Goal: Information Seeking & Learning: Understand process/instructions

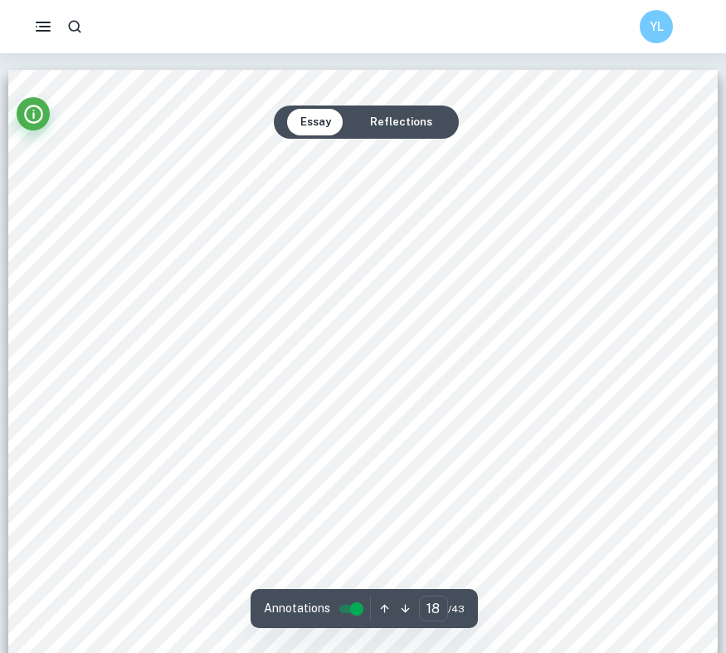
scroll to position [17336, 0]
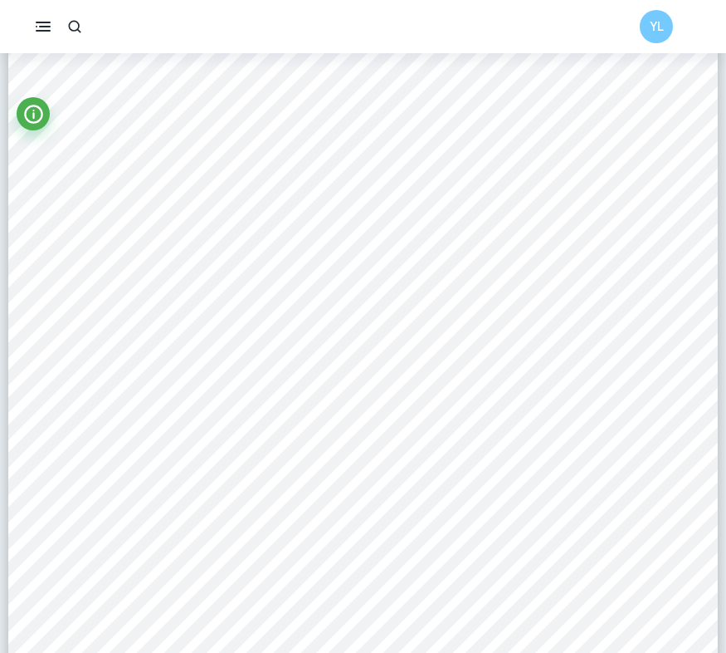
scroll to position [12398, 0]
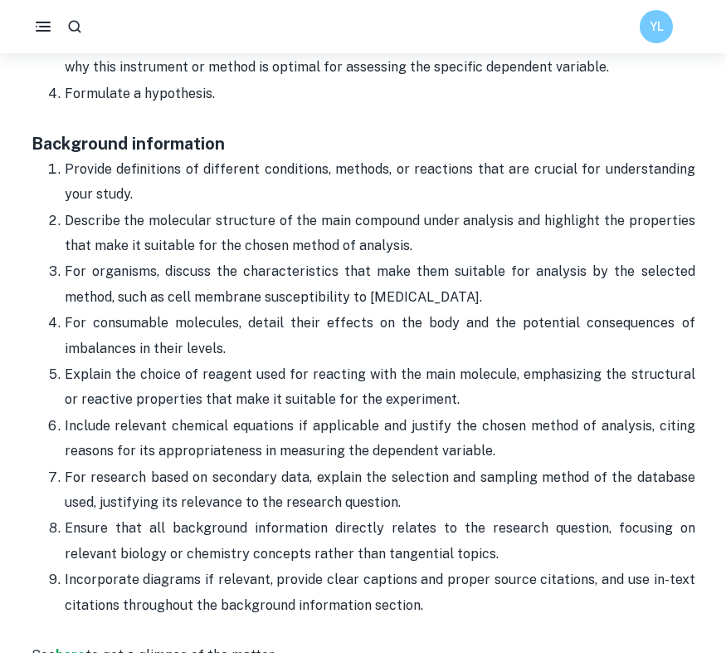
scroll to position [1483, 0]
click at [149, 169] on p "Provide definitions of different conditions, methods, or reactions that are cru…" at bounding box center [380, 182] width 631 height 51
click at [71, 157] on p "Provide definitions of different conditions, methods, or reactions that are cru…" at bounding box center [380, 182] width 631 height 51
click at [84, 171] on p "Provide definitions of different conditions, methods, or reactions that are cru…" at bounding box center [380, 182] width 631 height 51
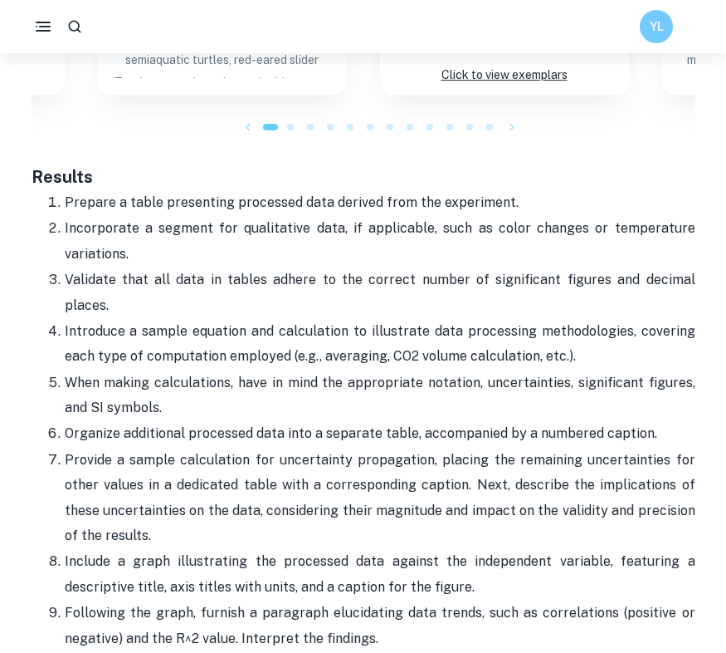
scroll to position [2977, 0]
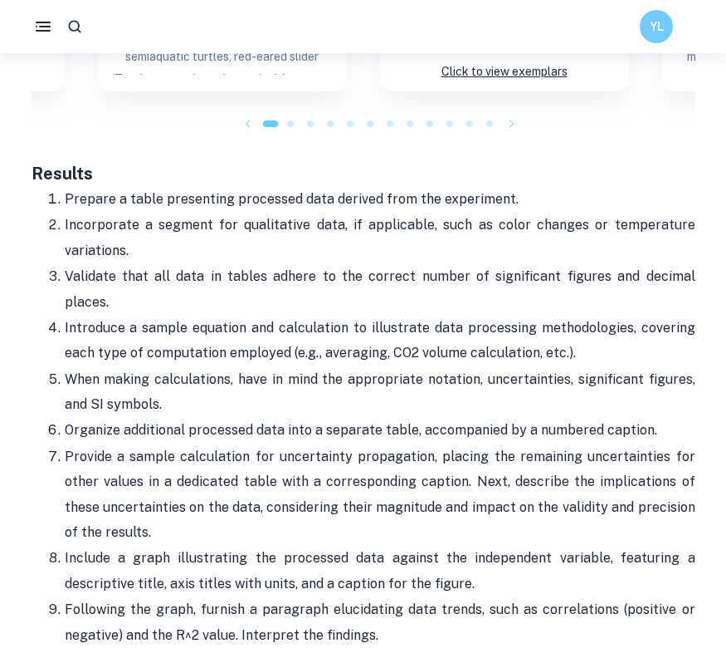
click at [71, 187] on p "Prepare a table presenting processed data derived from the experiment." at bounding box center [380, 199] width 631 height 25
click at [81, 213] on p "Incorporate a segment for qualitative data, if applicable, such as color change…" at bounding box center [380, 238] width 631 height 51
click at [164, 264] on p "Validate that all data in tables adhere to the correct number of significant fi…" at bounding box center [380, 289] width 631 height 51
click at [152, 316] on p "Introduce a sample equation and calculation to illustrate data processing metho…" at bounding box center [380, 341] width 631 height 51
click at [308, 316] on p "Introduce a sample equation and calculation to illustrate data processing metho…" at bounding box center [380, 341] width 631 height 51
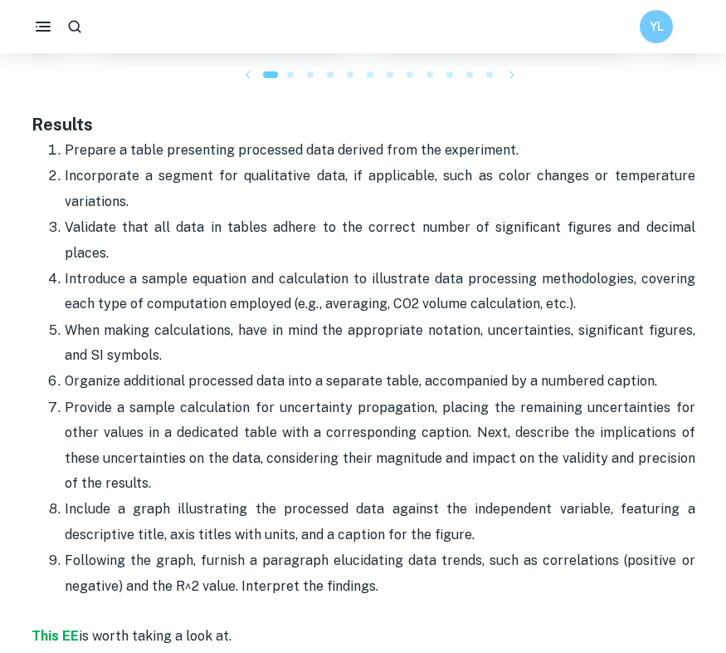
scroll to position [3029, 0]
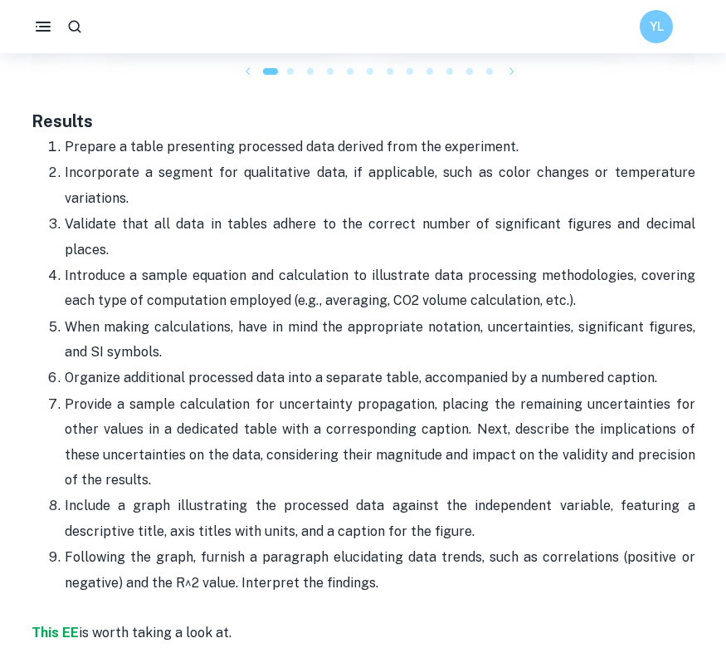
click at [276, 315] on p "When making calculations, have in mind the appropriate notation, uncertainties,…" at bounding box center [380, 340] width 631 height 51
drag, startPoint x: 61, startPoint y: 169, endPoint x: 247, endPoint y: 253, distance: 203.6
click at [247, 254] on ol "Prepare a table presenting processed data derived from the experiment. Incorpor…" at bounding box center [364, 365] width 664 height 462
click at [247, 263] on p "Introduce a sample equation and calculation to illustrate data processing metho…" at bounding box center [380, 288] width 631 height 51
click at [159, 315] on p "When making calculations, have in mind the appropriate notation, uncertainties,…" at bounding box center [380, 340] width 631 height 51
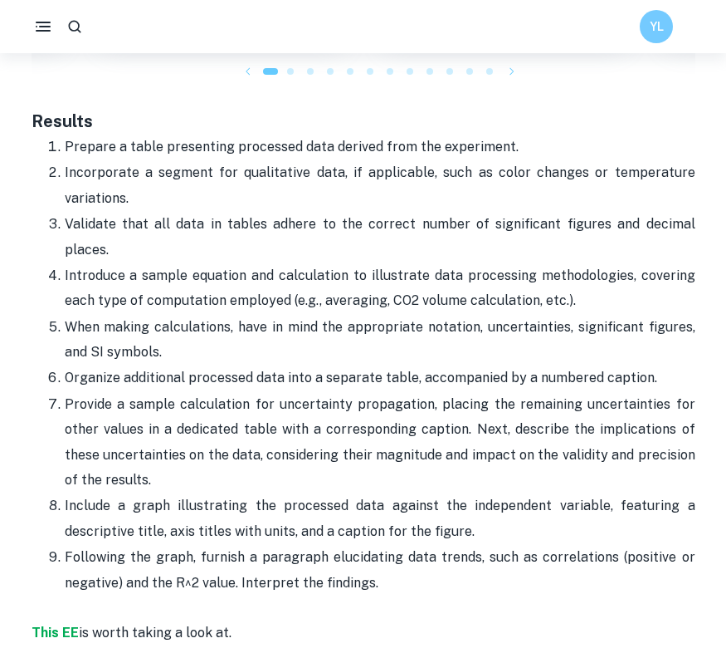
click at [160, 315] on p "When making calculations, have in mind the appropriate notation, uncertainties,…" at bounding box center [380, 340] width 631 height 51
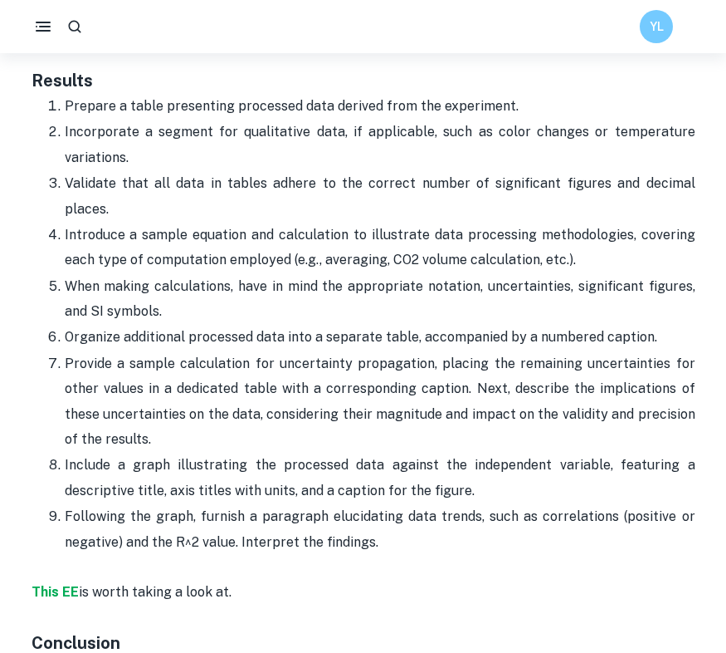
scroll to position [3112, 0]
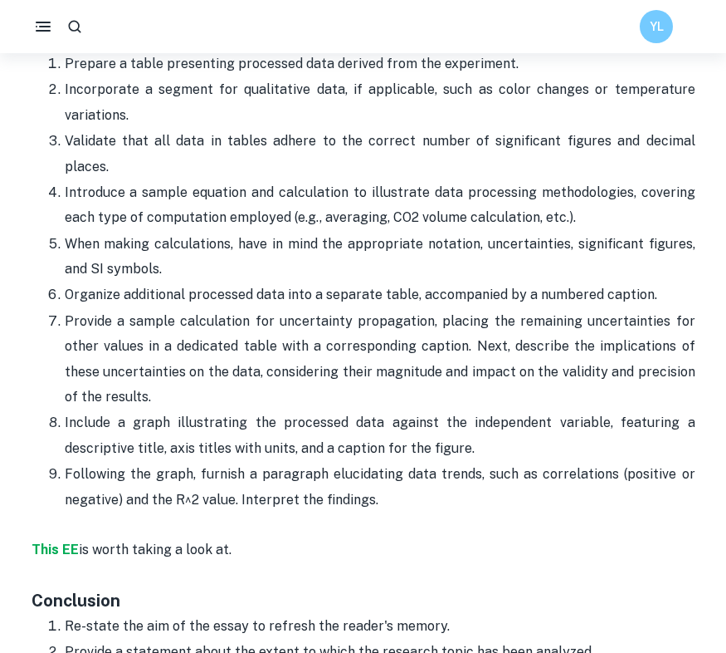
click at [159, 309] on p "Provide a sample calculation for uncertainty propagation, placing the remaining…" at bounding box center [380, 359] width 631 height 101
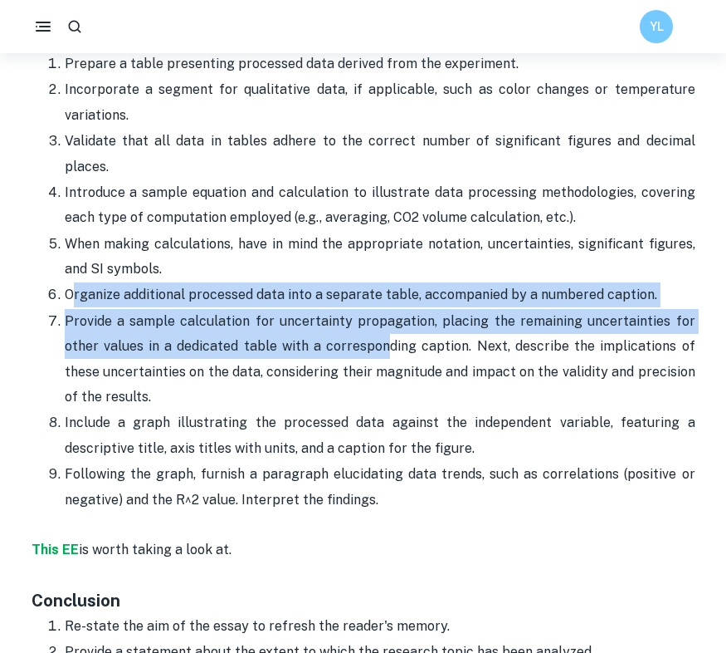
drag, startPoint x: 71, startPoint y: 213, endPoint x: 349, endPoint y: 270, distance: 284.0
click at [350, 271] on ol "Prepare a table presenting processed data derived from the experiment. Incorpor…" at bounding box center [364, 282] width 664 height 462
click at [349, 309] on p "Provide a sample calculation for uncertainty propagation, placing the remaining…" at bounding box center [380, 359] width 631 height 101
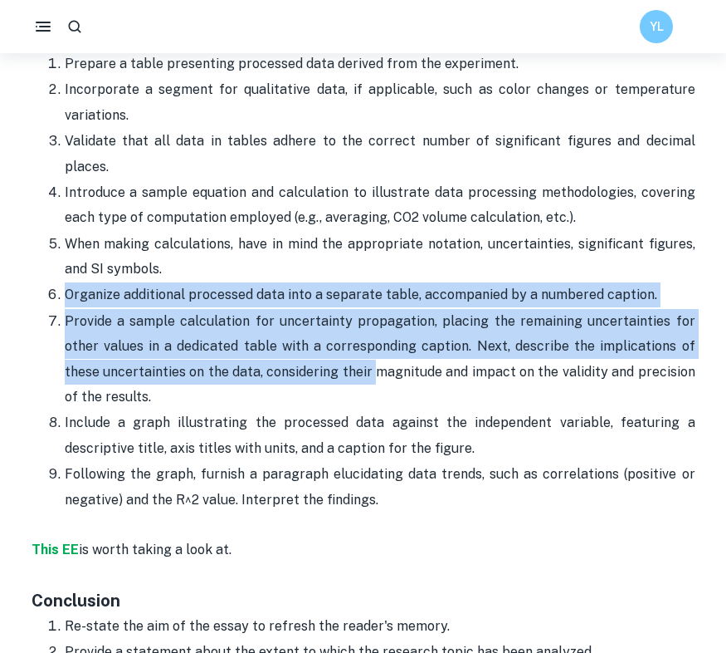
drag, startPoint x: 62, startPoint y: 211, endPoint x: 333, endPoint y: 274, distance: 277.9
click at [335, 275] on ol "Prepare a table presenting processed data derived from the experiment. Incorpor…" at bounding box center [364, 282] width 664 height 462
click at [333, 309] on p "Provide a sample calculation for uncertainty propagation, placing the remaining…" at bounding box center [380, 359] width 631 height 101
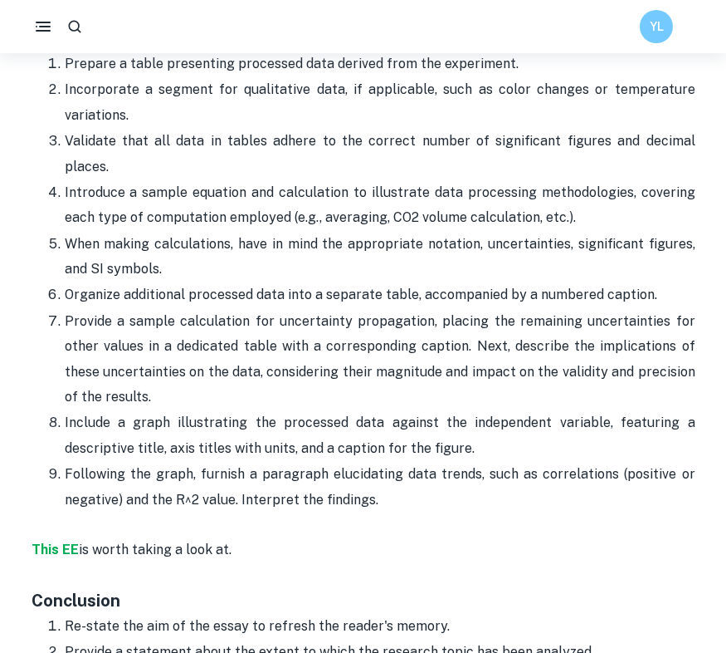
click at [316, 309] on p "Provide a sample calculation for uncertainty propagation, placing the remaining…" at bounding box center [380, 359] width 631 height 101
click at [396, 462] on p "Following the graph, furnish a paragraph elucidating data trends, such as corre…" at bounding box center [380, 487] width 631 height 51
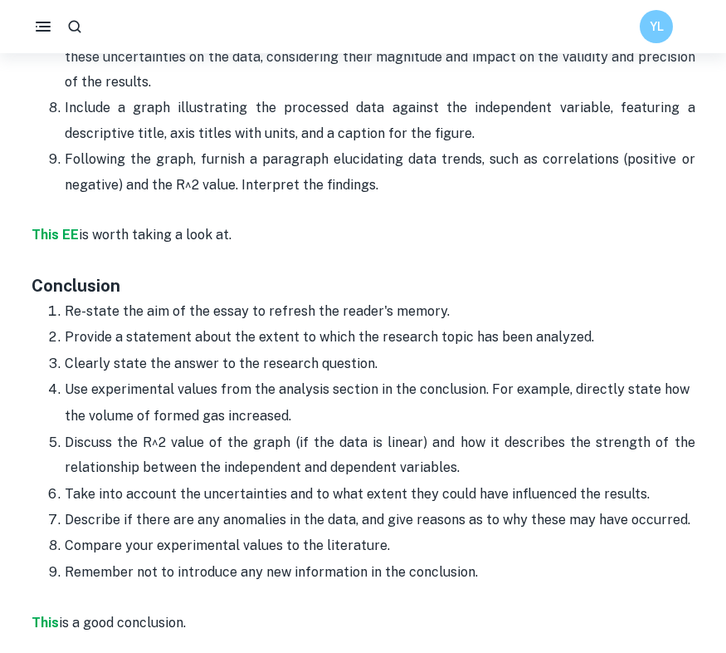
scroll to position [3427, 0]
click at [568, 376] on li "Use experimental values from the analysis section in the conclusion. For exampl…" at bounding box center [380, 402] width 631 height 53
click at [215, 351] on p "Clearly state the answer to the research question." at bounding box center [380, 363] width 631 height 25
click at [360, 351] on p "Clearly state the answer to the research question." at bounding box center [380, 363] width 631 height 25
click at [237, 376] on li "Use experimental values from the analysis section in the conclusion. For exampl…" at bounding box center [380, 402] width 631 height 53
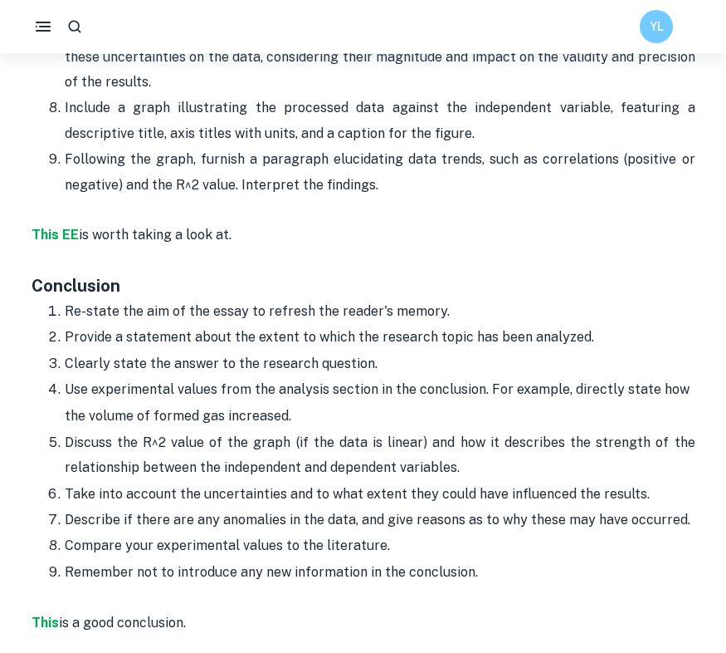
click at [200, 376] on li "Use experimental values from the analysis section in the conclusion. For exampl…" at bounding box center [380, 402] width 631 height 53
click at [201, 376] on li "Use experimental values from the analysis section in the conclusion. For exampl…" at bounding box center [380, 402] width 631 height 53
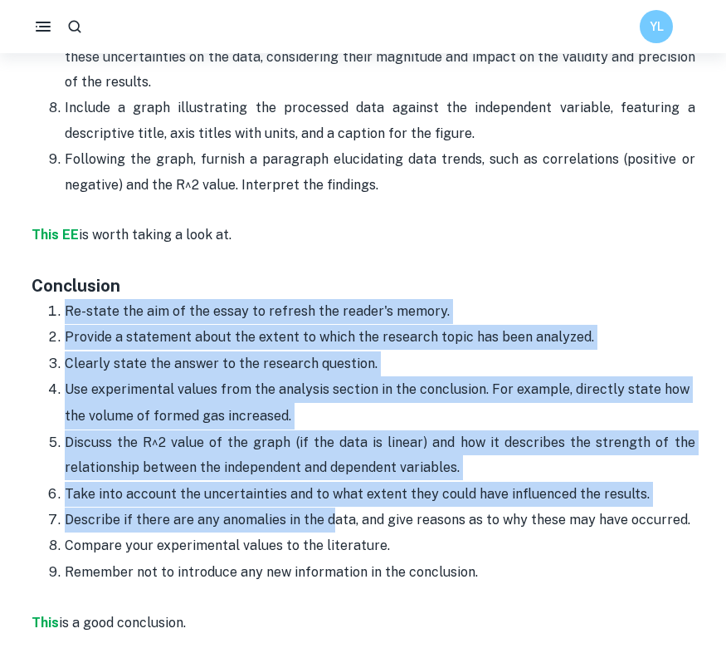
drag, startPoint x: 65, startPoint y: 222, endPoint x: 328, endPoint y: 413, distance: 325.7
click at [328, 413] on ol "Re-state the aim of the essay to refresh the reader's memory. Provide a stateme…" at bounding box center [364, 441] width 664 height 287
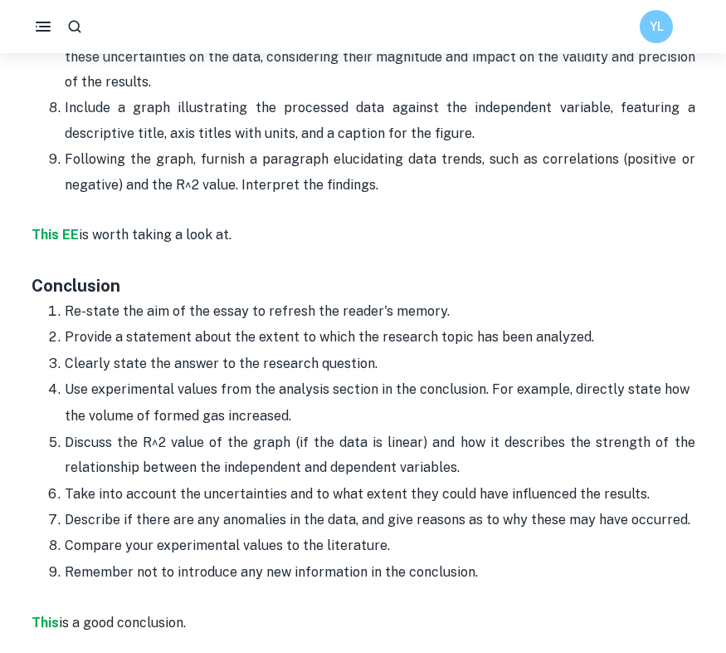
click at [457, 507] on p "Describe if there are any anomalies in the data, and give reasons as to why the…" at bounding box center [380, 519] width 631 height 25
drag, startPoint x: 477, startPoint y: 472, endPoint x: 27, endPoint y: 208, distance: 522.2
copy div "Conclusion Re-state the aim of the essay to refresh the reader's memory. Provid…"
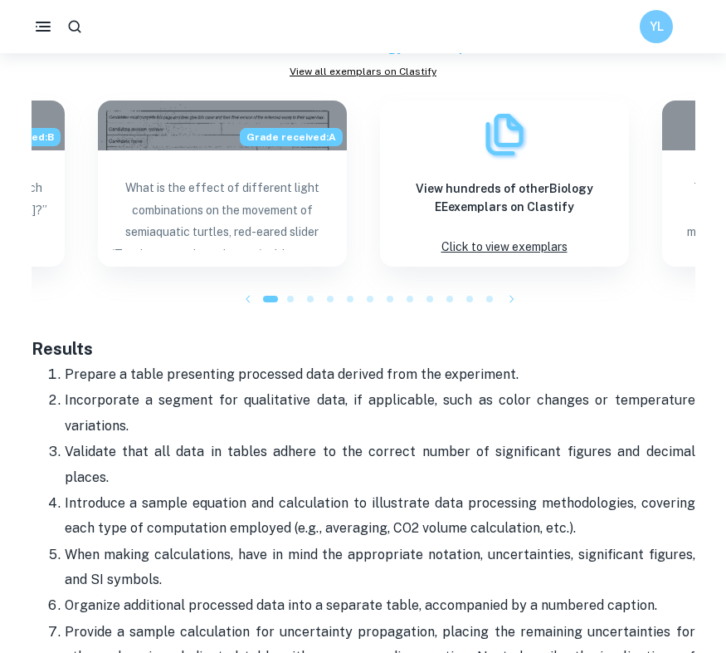
scroll to position [2811, 0]
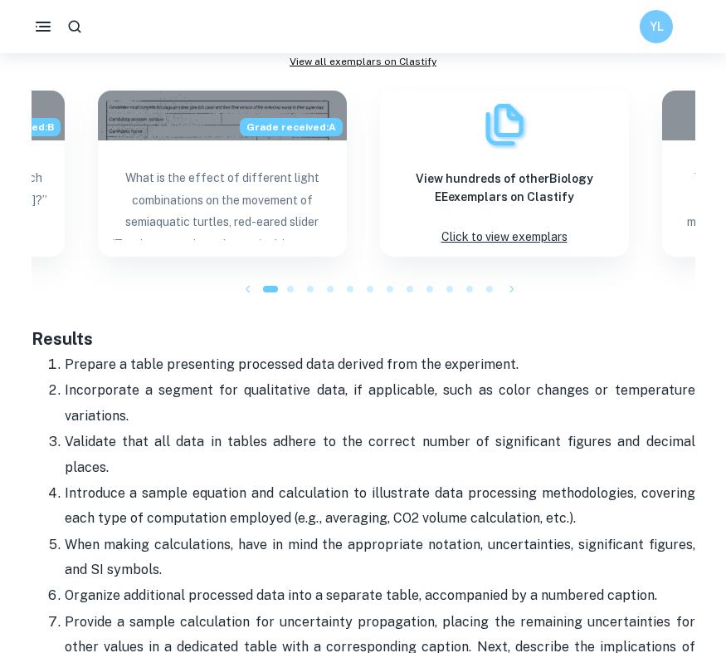
click at [341, 301] on h3 "Results" at bounding box center [364, 326] width 664 height 50
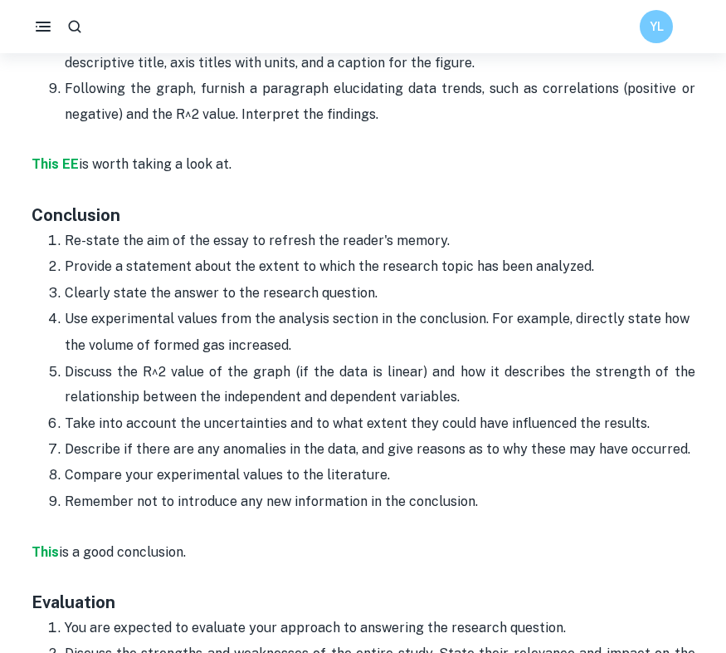
scroll to position [3498, 0]
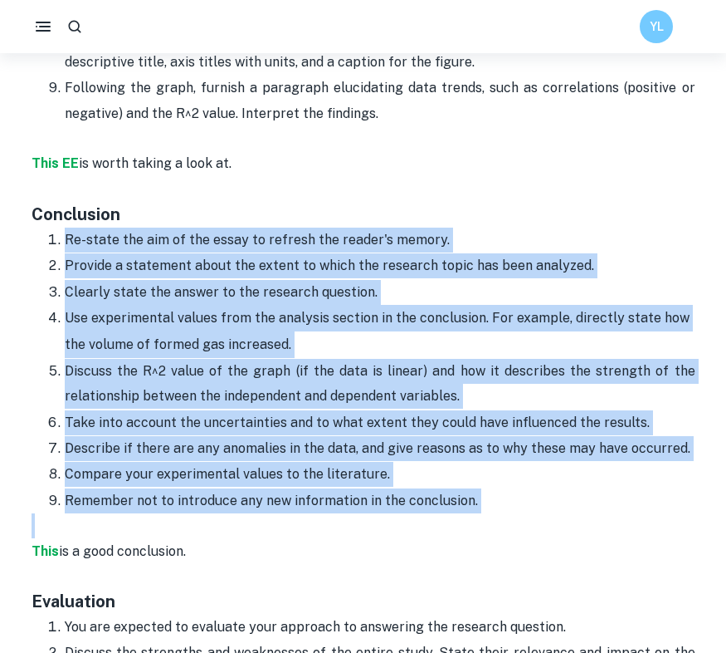
drag, startPoint x: 56, startPoint y: 149, endPoint x: 496, endPoint y: 418, distance: 515.0
copy ol "Re-state the aim of the essay to refresh the reader's memory. Provide a stateme…"
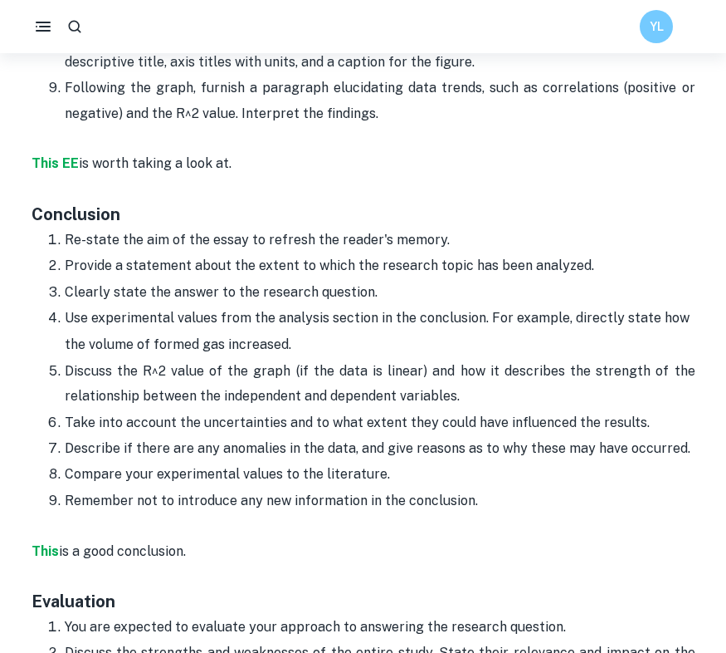
click at [327, 126] on p "This EE is worth taking a look at." at bounding box center [364, 151] width 664 height 51
